Goal: Information Seeking & Learning: Learn about a topic

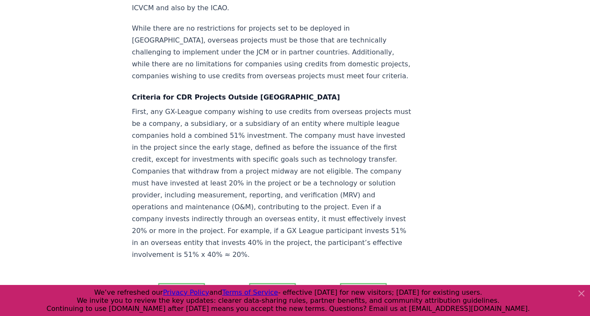
scroll to position [1539, 0]
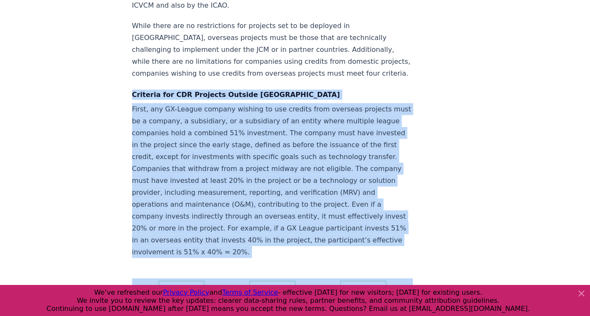
drag, startPoint x: 132, startPoint y: 13, endPoint x: 411, endPoint y: 203, distance: 337.5
click at [411, 203] on article "[DATE] Japan's GX-League and Carbon Removal in GX-ETS A post by [PERSON_NAME] .…" at bounding box center [295, 234] width 326 height 3485
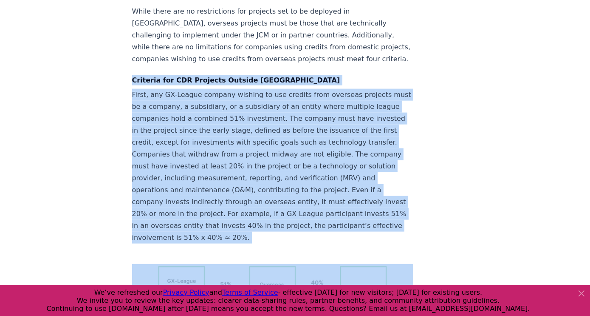
scroll to position [1538, 0]
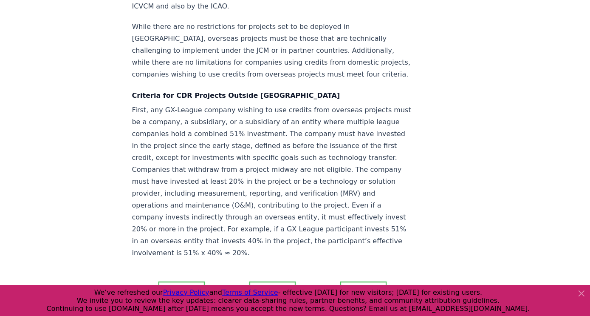
click at [126, 14] on div "[DATE] Japan's GX-League and Carbon Removal in GX-ETS A post by [PERSON_NAME] .…" at bounding box center [295, 235] width 590 height 3485
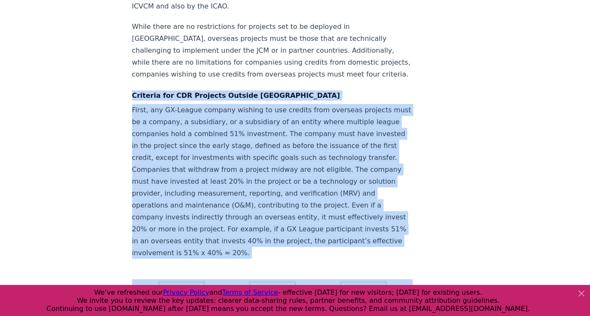
drag, startPoint x: 130, startPoint y: 13, endPoint x: 206, endPoint y: 243, distance: 242.1
click at [206, 243] on div "[DATE] Japan's GX-League and Carbon Removal in GX-ETS A post by [PERSON_NAME] .…" at bounding box center [295, 235] width 590 height 3485
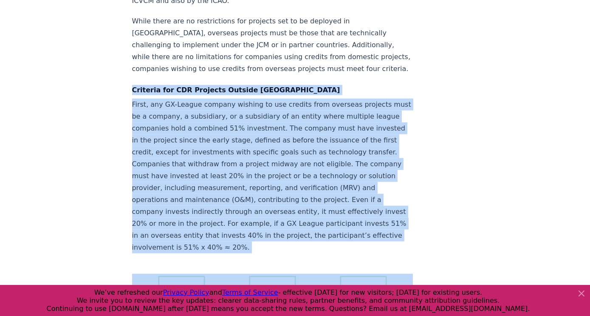
click at [583, 291] on icon at bounding box center [581, 292] width 5 height 5
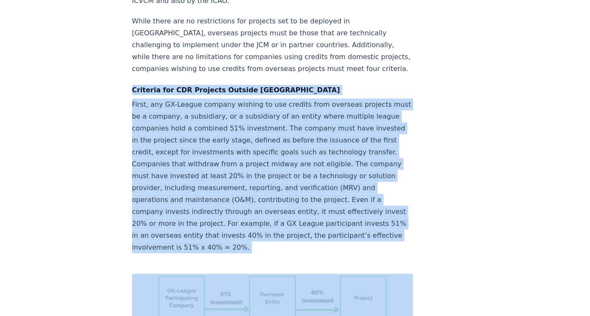
click at [98, 41] on div "[DATE] Japan's GX-League and Carbon Removal in GX-ETS A post by [PERSON_NAME] .…" at bounding box center [295, 229] width 590 height 3485
drag, startPoint x: 127, startPoint y: 8, endPoint x: 290, endPoint y: 285, distance: 320.6
click at [290, 284] on div "[DATE] Japan's GX-League and Carbon Removal in GX-ETS A post by [PERSON_NAME] .…" at bounding box center [295, 229] width 590 height 3485
copy div "Loremips dol SIT Ametcons Adipisc Elits Doeiu, tem IN-Utlabo etdolor magnaal en…"
click at [440, 249] on article "[DATE] Japan's GX-League and Carbon Removal in GX-ETS A post by [PERSON_NAME] .…" at bounding box center [295, 229] width 326 height 3485
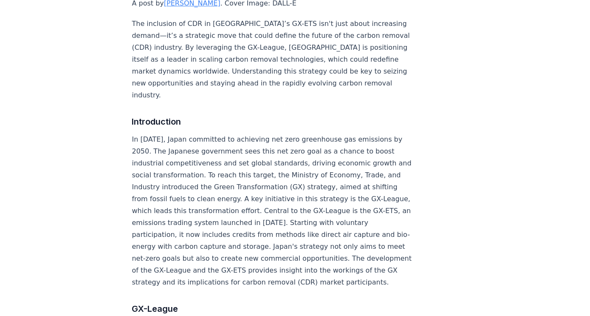
scroll to position [0, 0]
